Goal: Task Accomplishment & Management: Complete application form

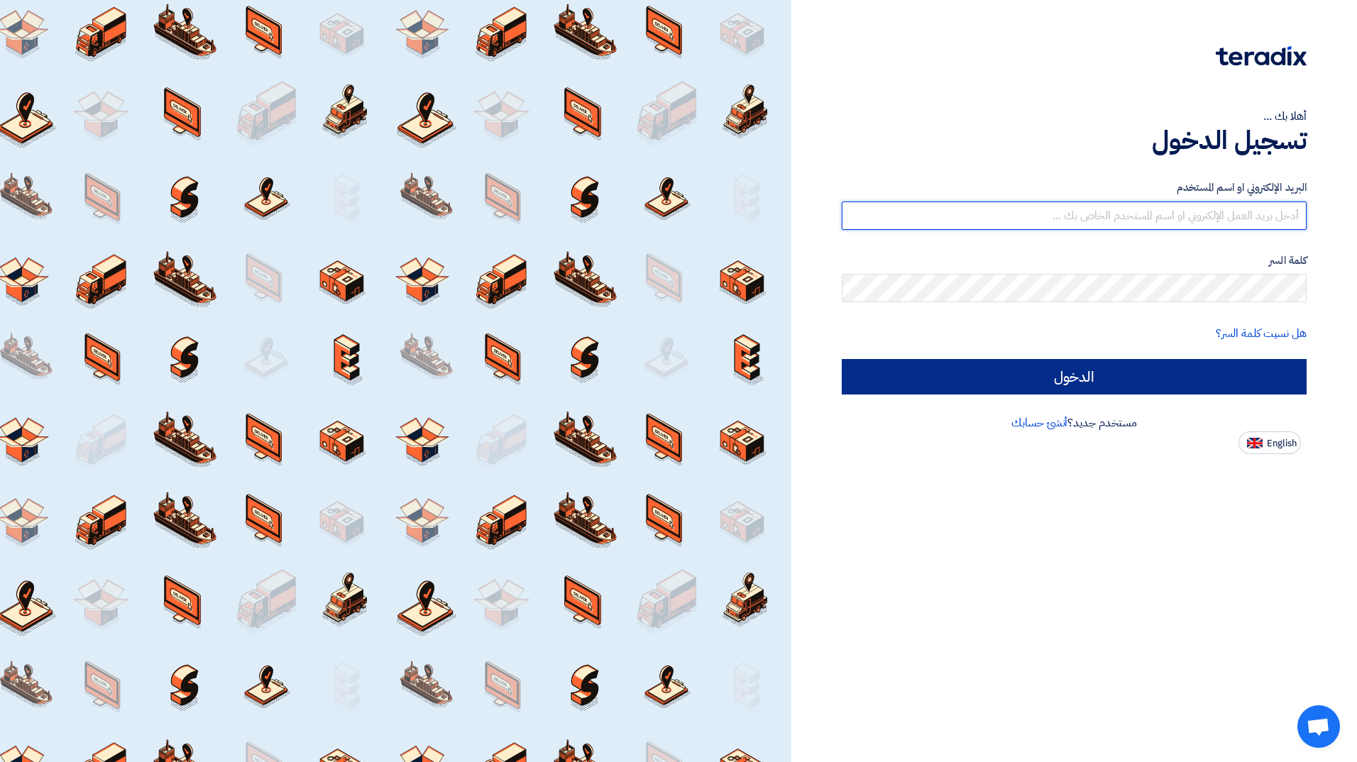
type input "[EMAIL_ADDRESS][DOMAIN_NAME]"
click at [1020, 372] on input "الدخول" at bounding box center [1074, 376] width 465 height 35
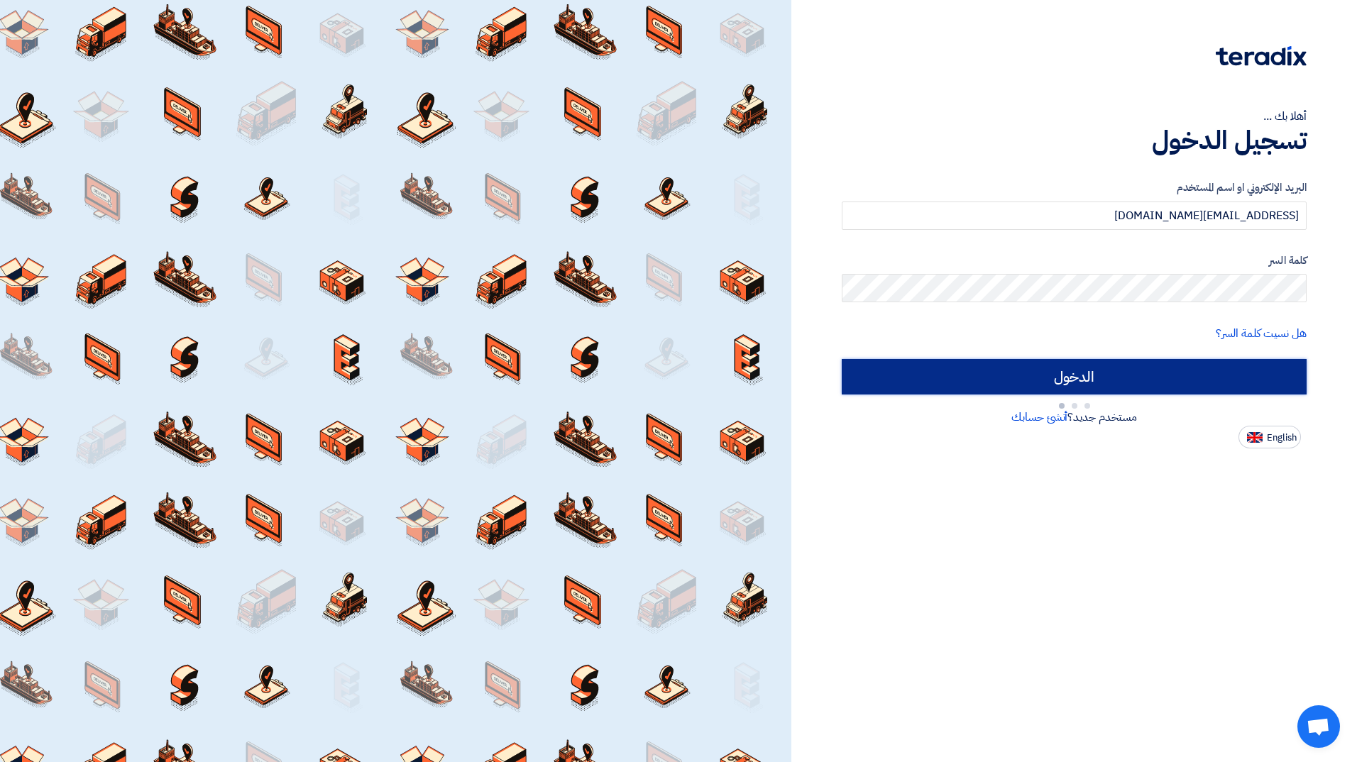
type input "Sign in"
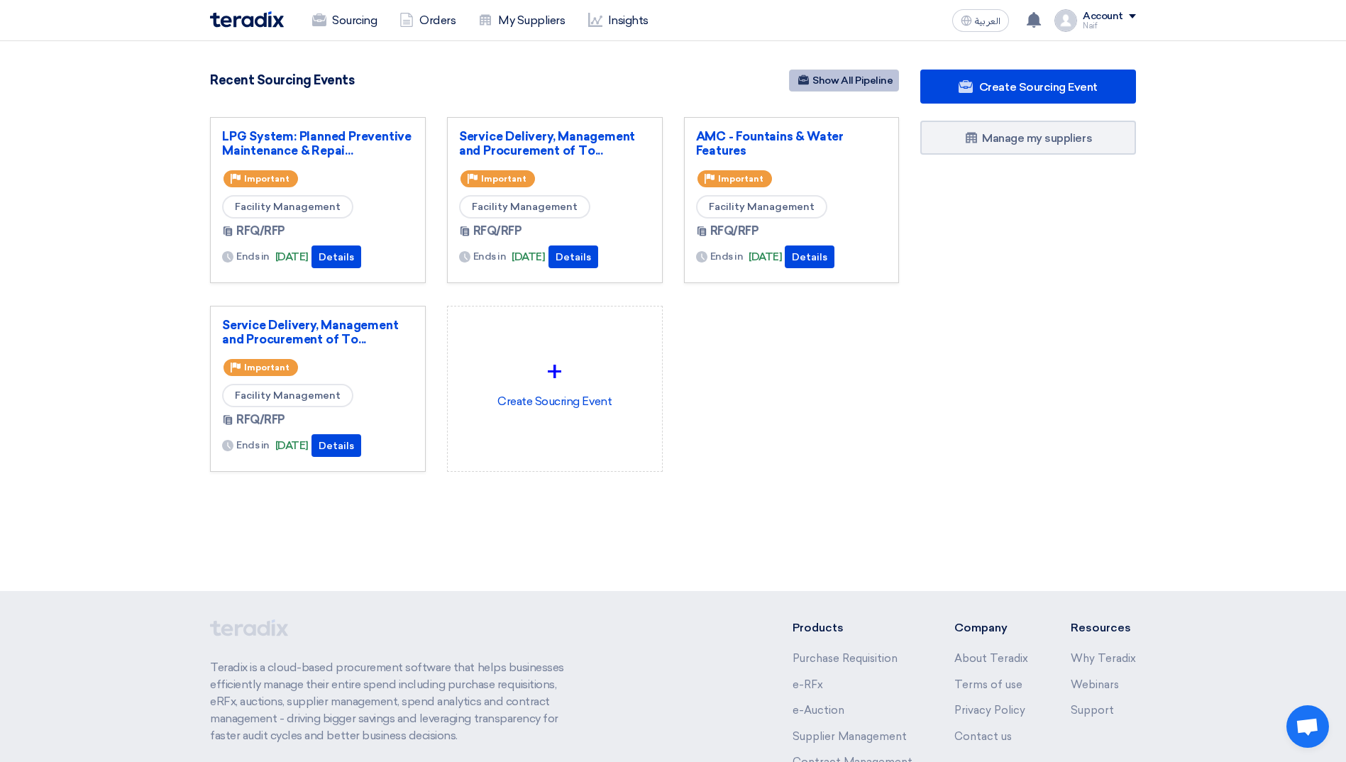
click at [867, 79] on link "Show All Pipeline" at bounding box center [844, 81] width 110 height 22
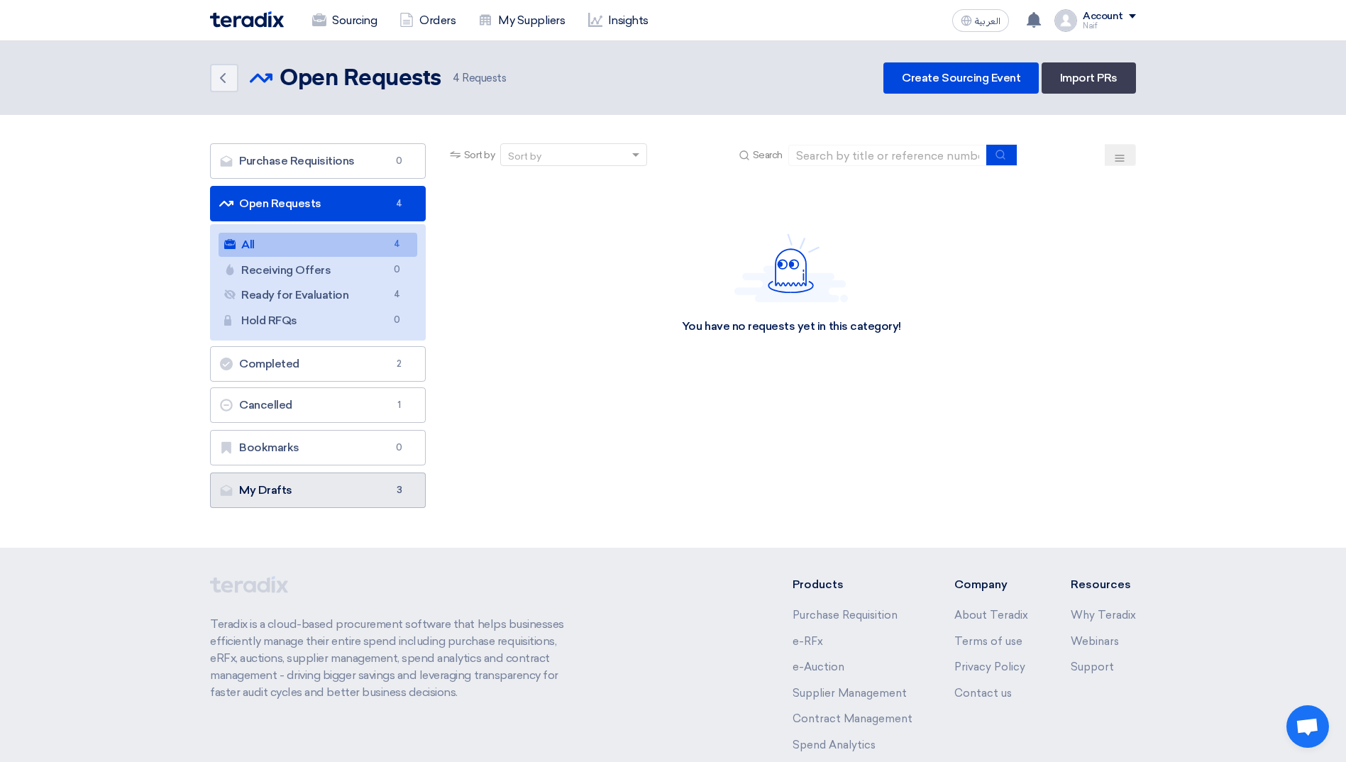
click at [315, 484] on link "My Drafts My Drafts 3" at bounding box center [318, 490] width 216 height 35
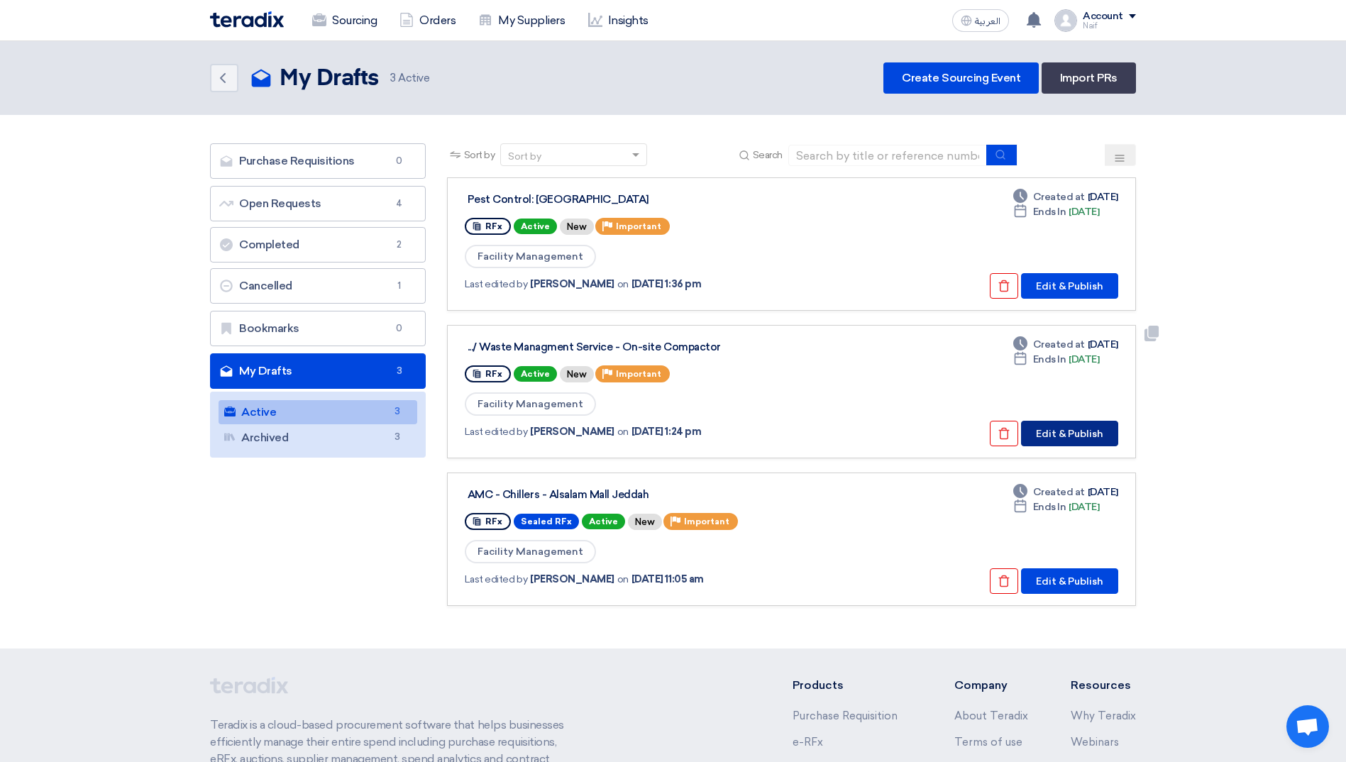
click at [1092, 435] on button "Edit & Publish" at bounding box center [1069, 434] width 97 height 26
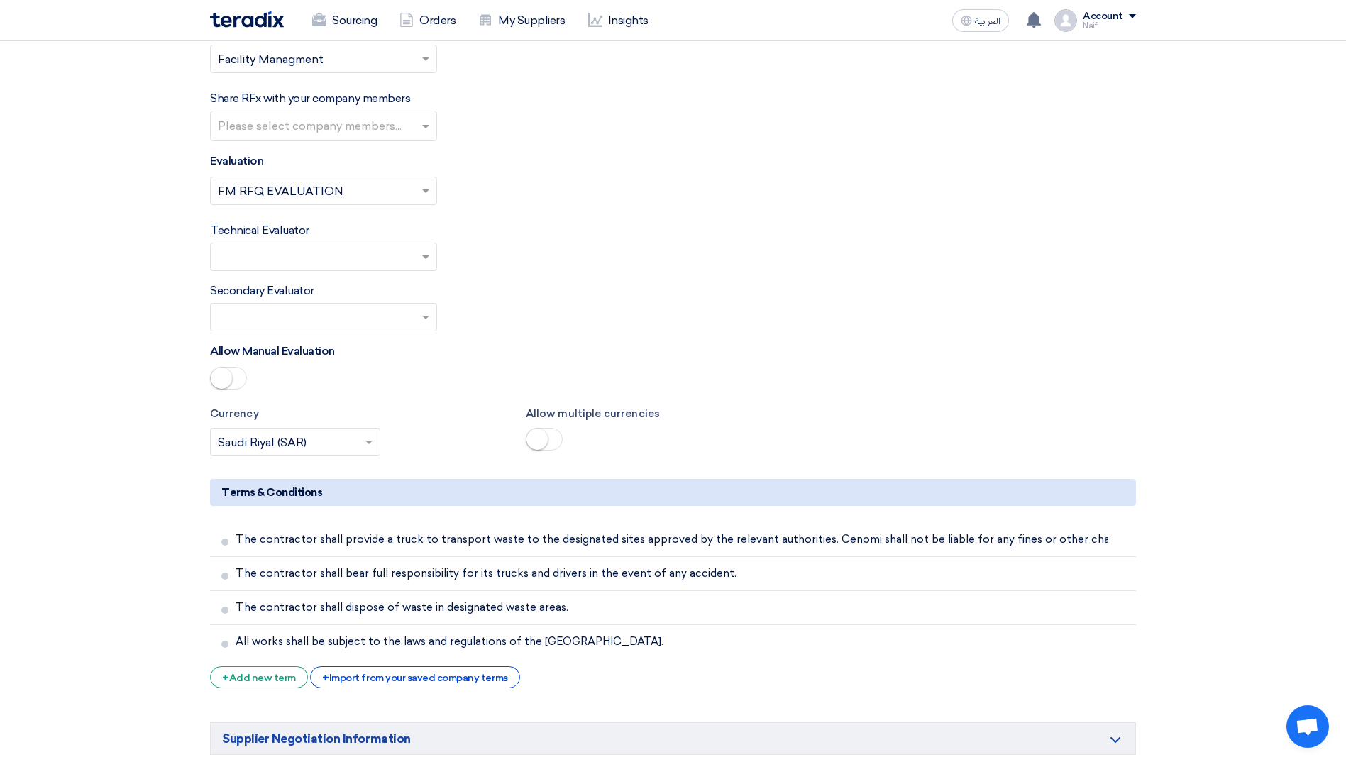
scroll to position [3265, 0]
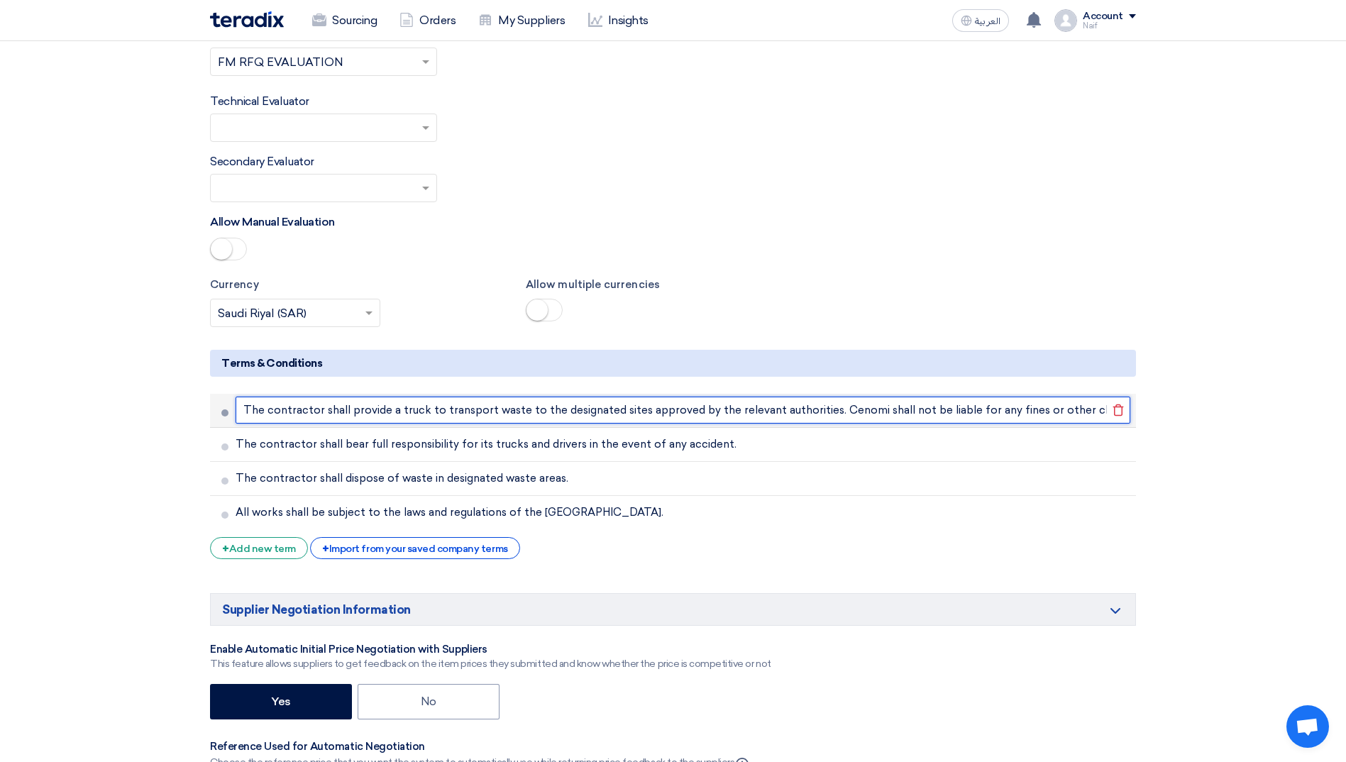
click at [408, 397] on input "The contractor shall provide a truck to transport waste to the designated sites…" at bounding box center [683, 410] width 895 height 27
drag, startPoint x: 419, startPoint y: 376, endPoint x: 388, endPoint y: 377, distance: 31.2
click at [388, 397] on input "The contractor shall provide a truck to transport waste to the designated sites…" at bounding box center [683, 410] width 895 height 27
drag, startPoint x: 830, startPoint y: 375, endPoint x: 1195, endPoint y: 373, distance: 364.8
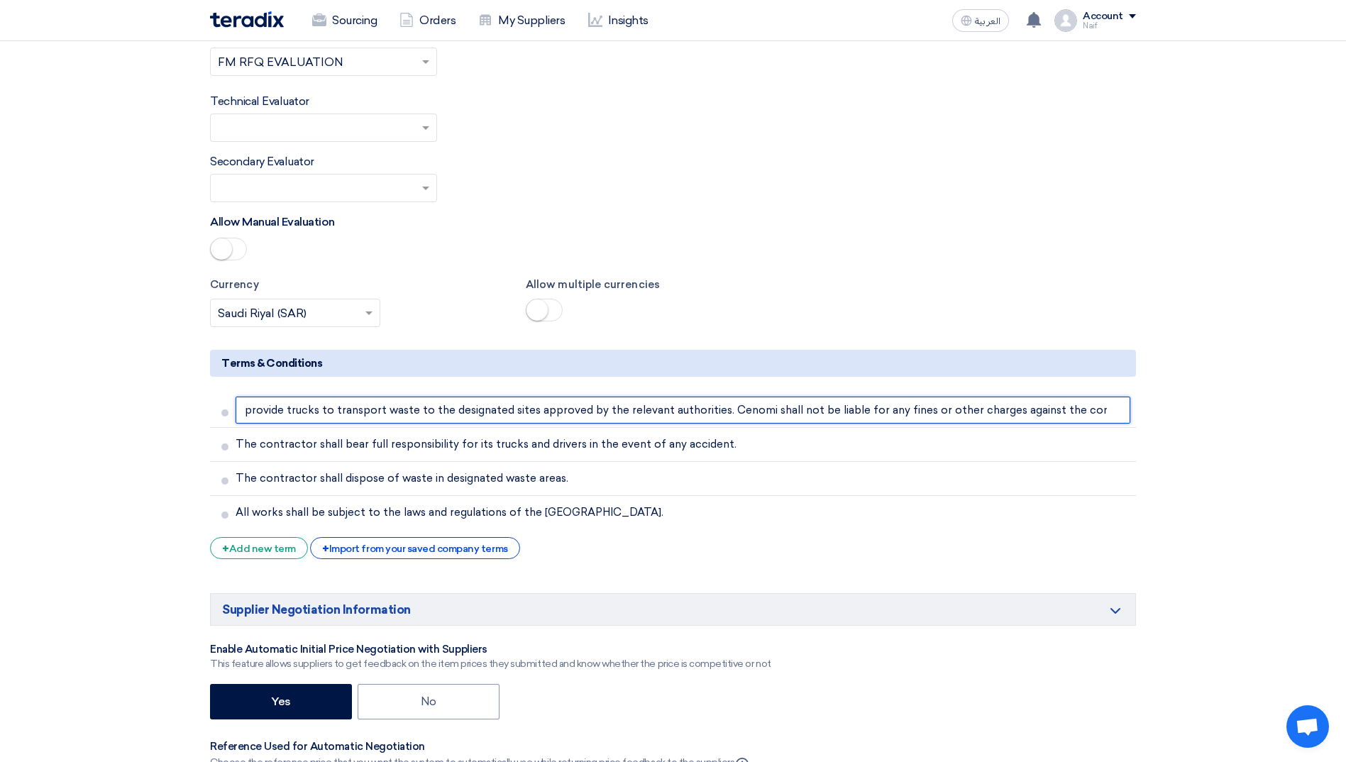
type input "The contractor shall provide trucks to transport waste to the designated sites …"
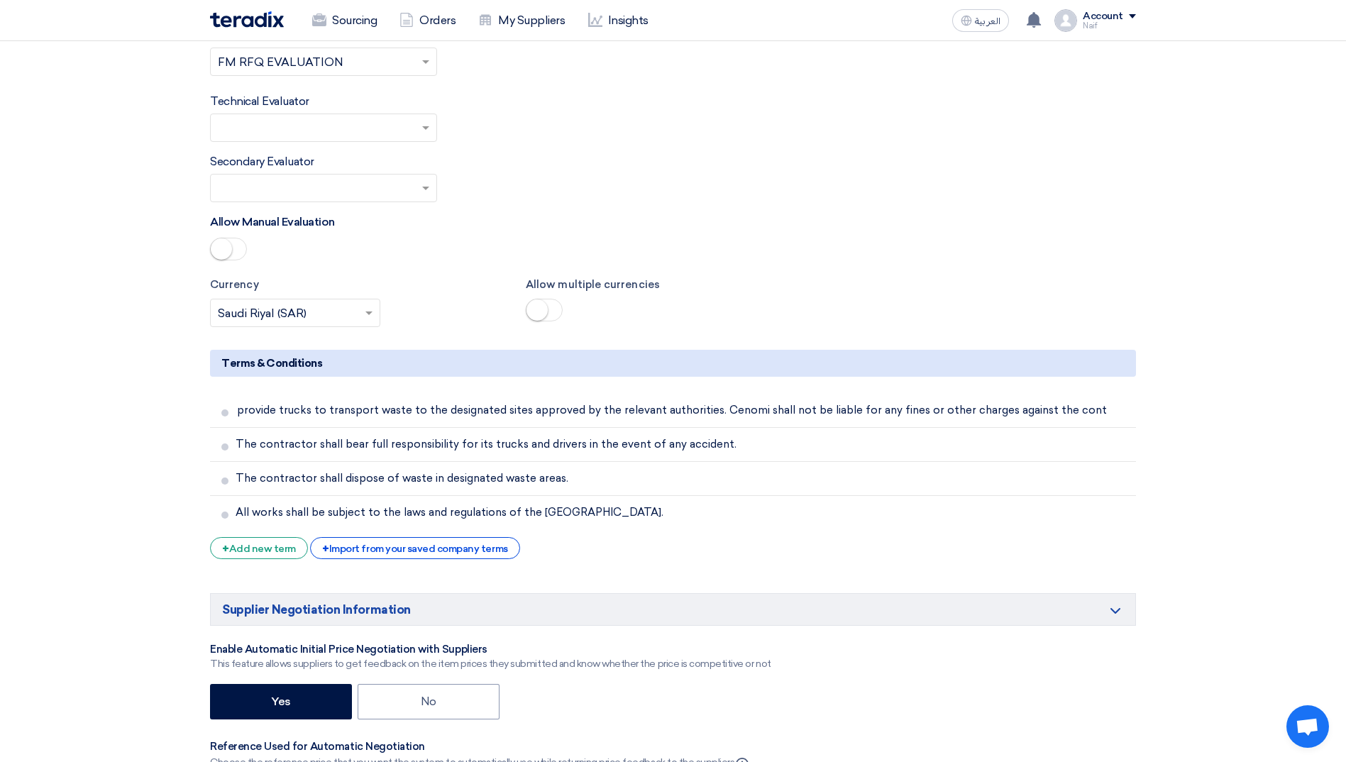
scroll to position [0, 0]
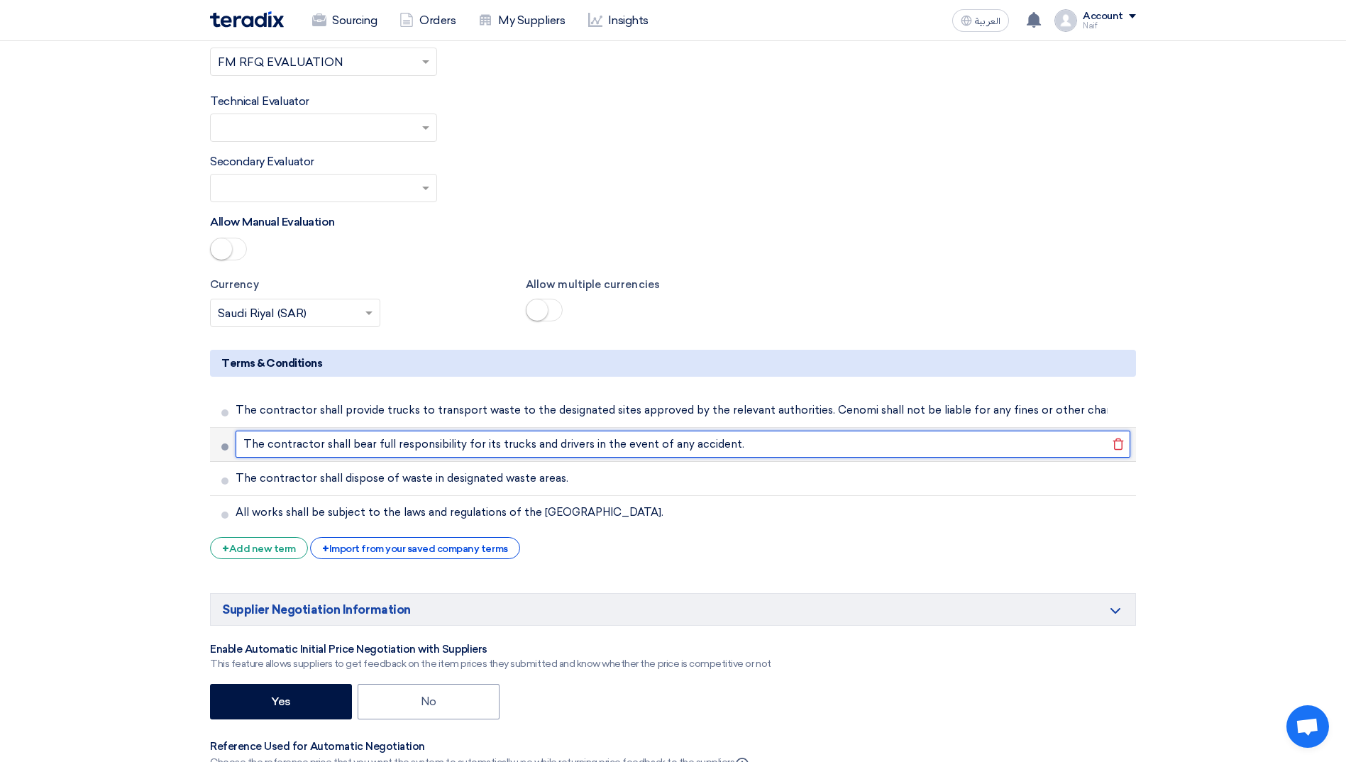
click at [483, 431] on input "The contractor shall bear full responsibility for its trucks and drivers in the…" at bounding box center [683, 444] width 895 height 27
type input "The contractor shall bear full responsibility for their trucks and drivers in t…"
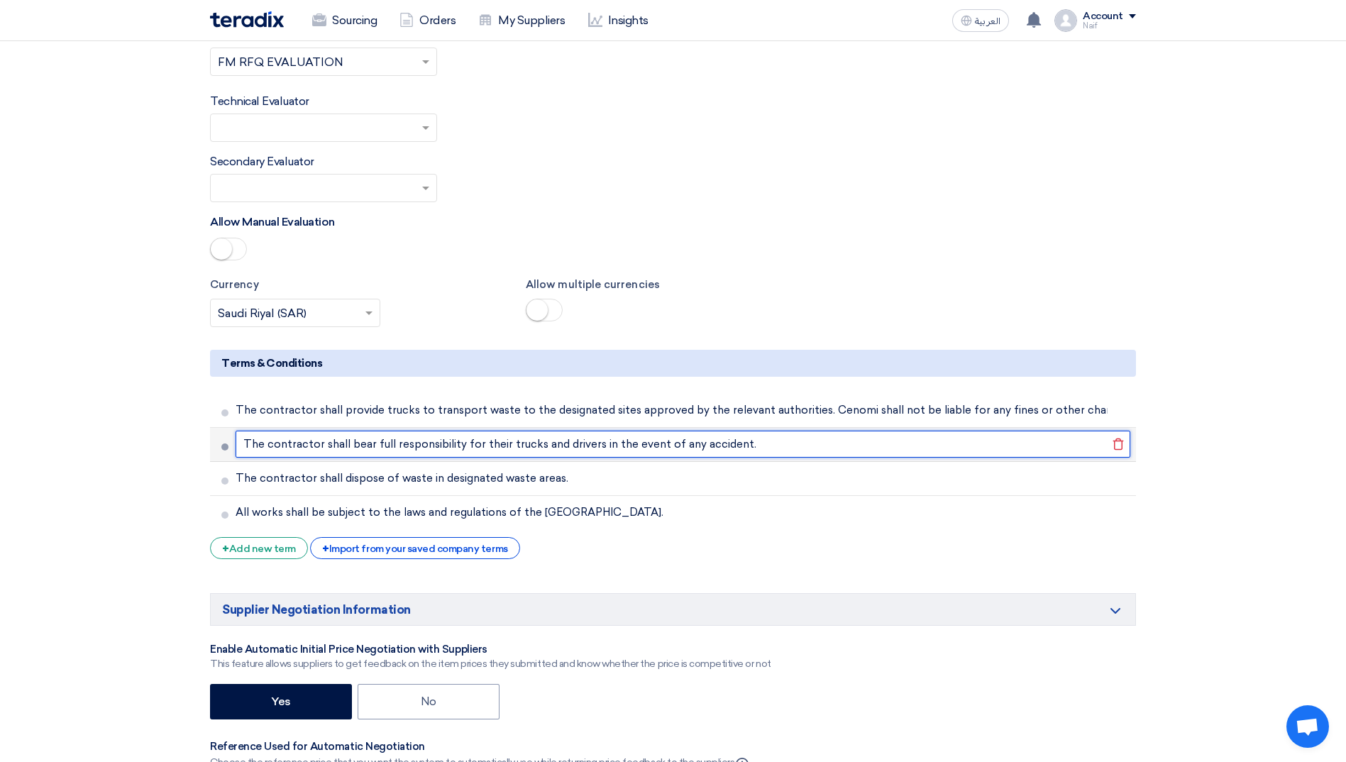
click at [745, 431] on input "The contractor shall bear full responsibility for their trucks and drivers in t…" at bounding box center [683, 444] width 895 height 27
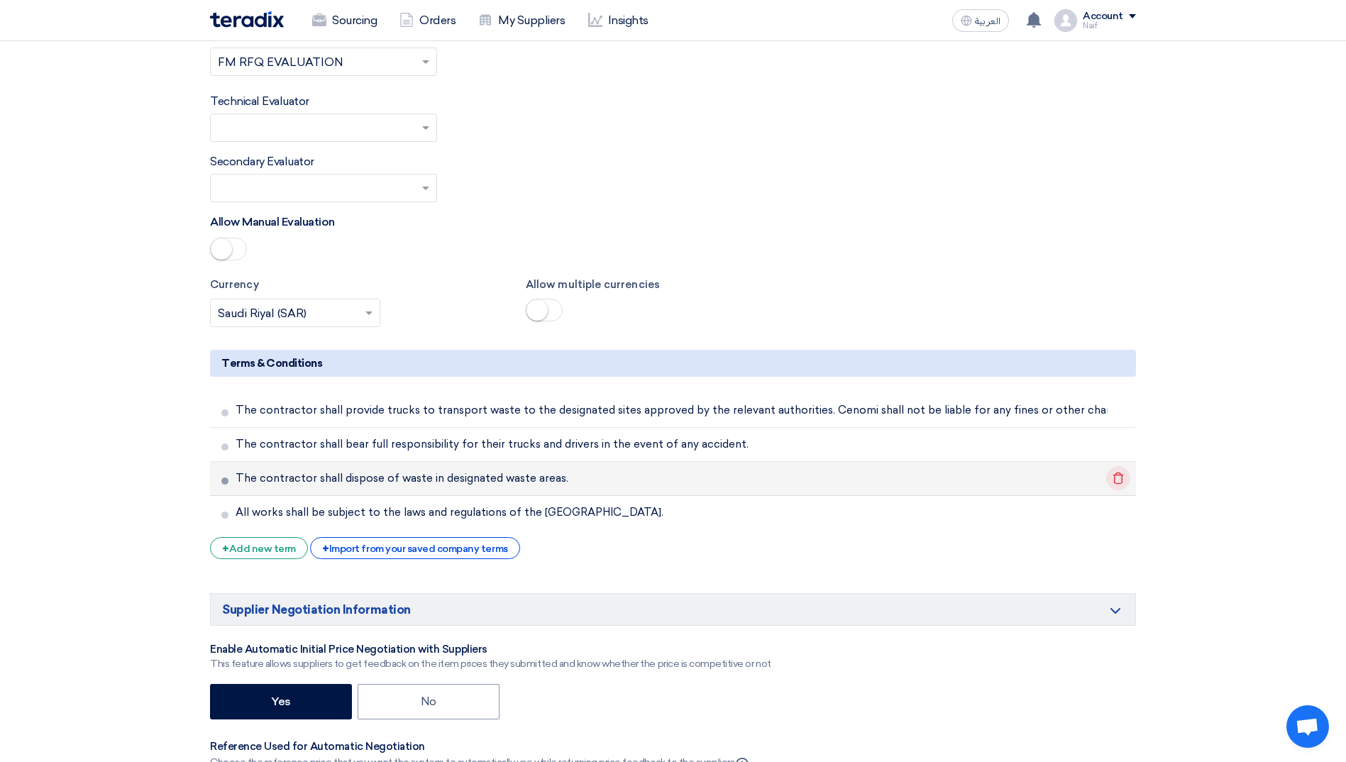
click at [1115, 472] on use at bounding box center [1119, 478] width 11 height 12
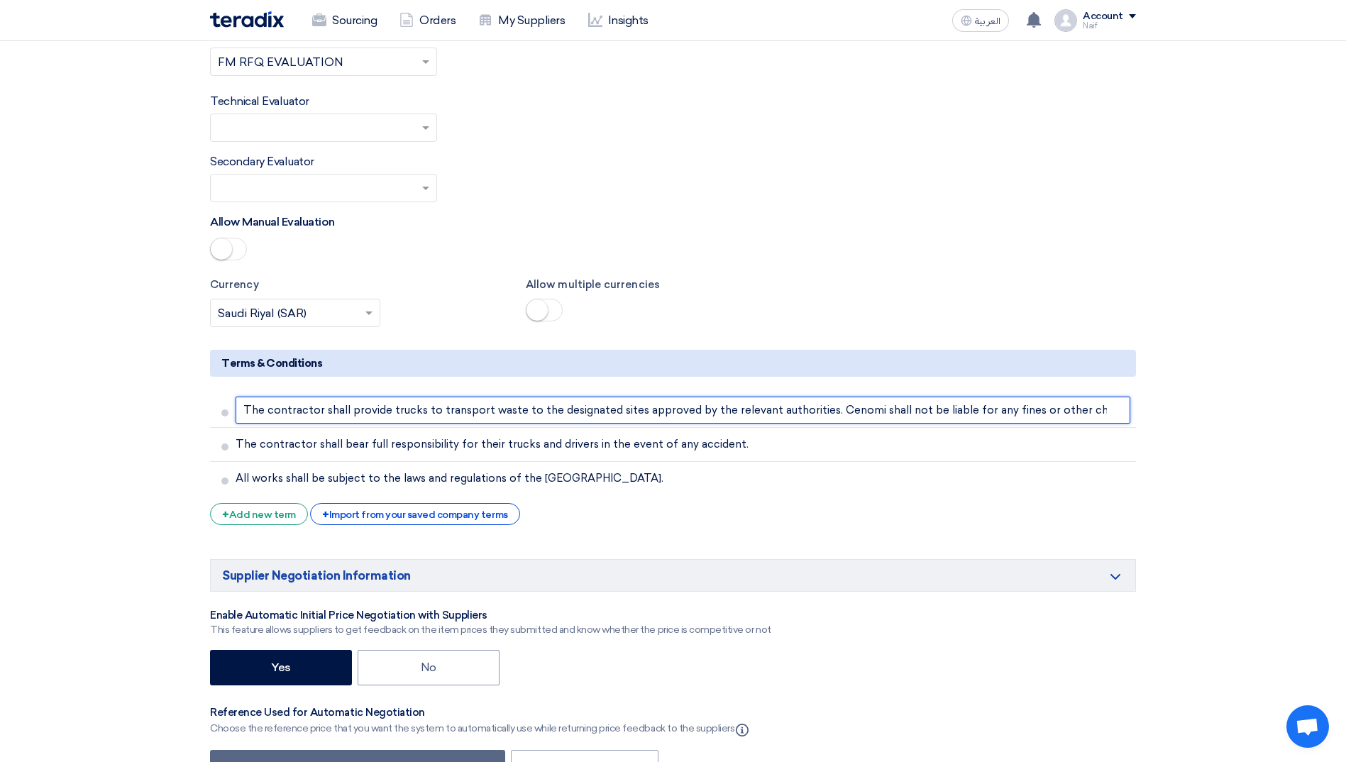
scroll to position [0, 109]
drag, startPoint x: 848, startPoint y: 372, endPoint x: 1253, endPoint y: 363, distance: 405.4
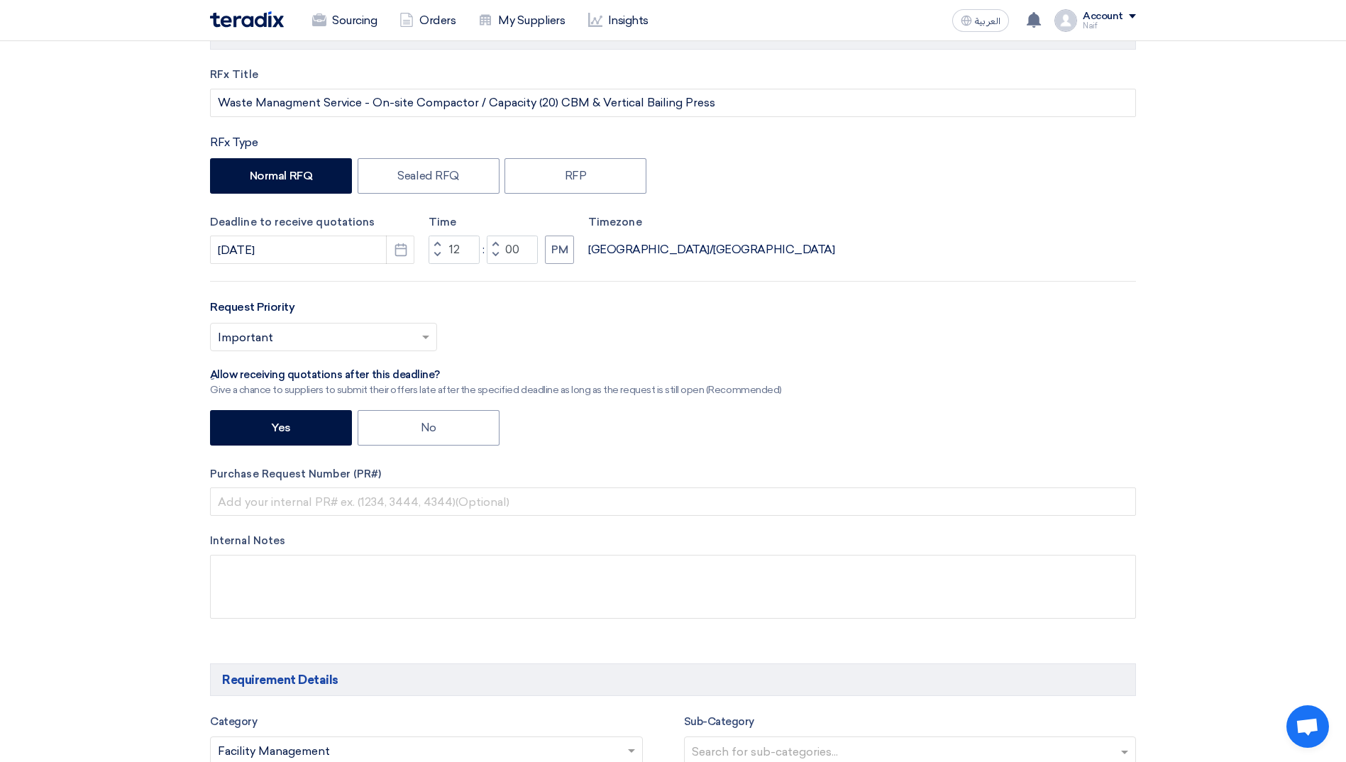
scroll to position [0, 0]
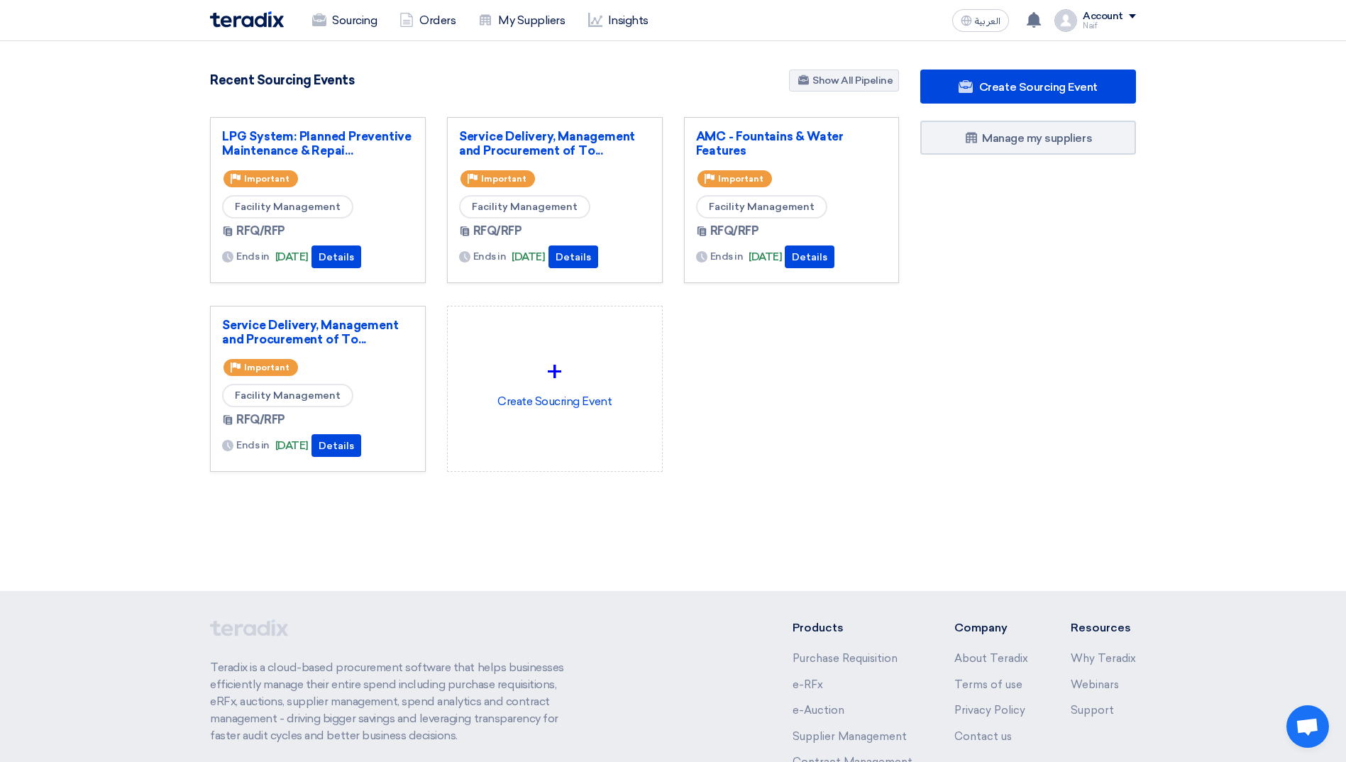
click at [153, 381] on section "4851 RFx remaining 10 Auctions remaining Create Sourcing Event" at bounding box center [673, 304] width 1346 height 527
click at [348, 22] on link "Sourcing" at bounding box center [344, 20] width 87 height 31
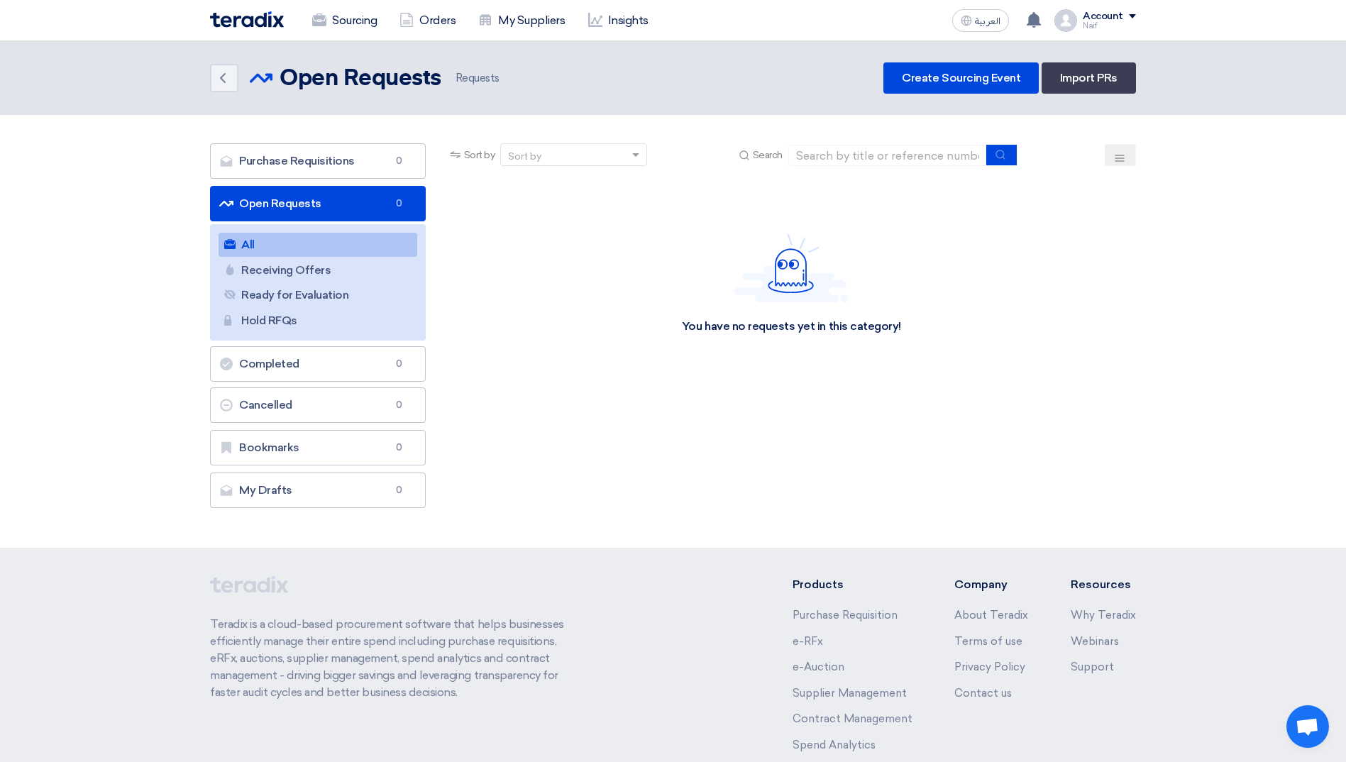
click at [258, 23] on img at bounding box center [247, 19] width 74 height 16
